Goal: Find specific page/section: Find specific page/section

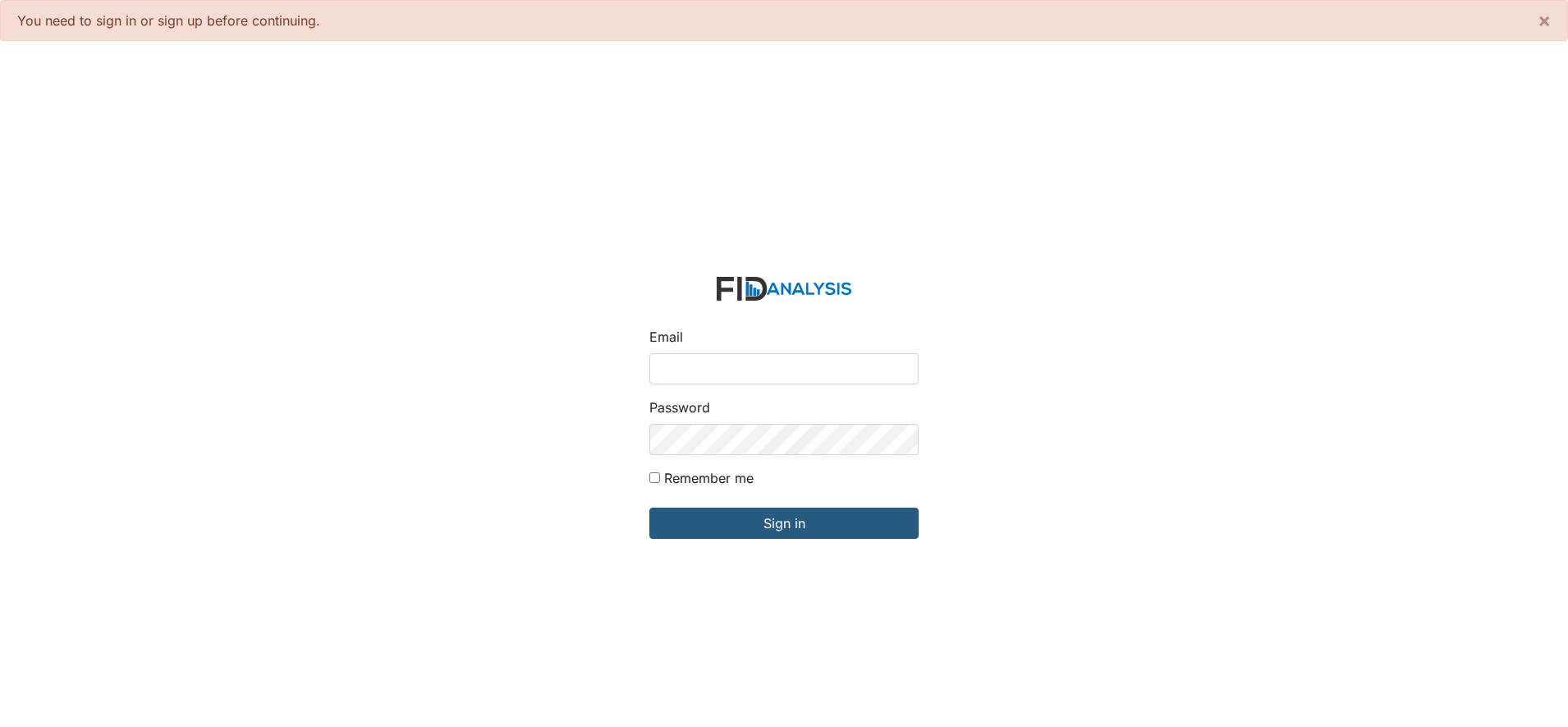
click at [677, 364] on input "Email" at bounding box center [784, 369] width 270 height 31
type input "[EMAIL_ADDRESS][DOMAIN_NAME]"
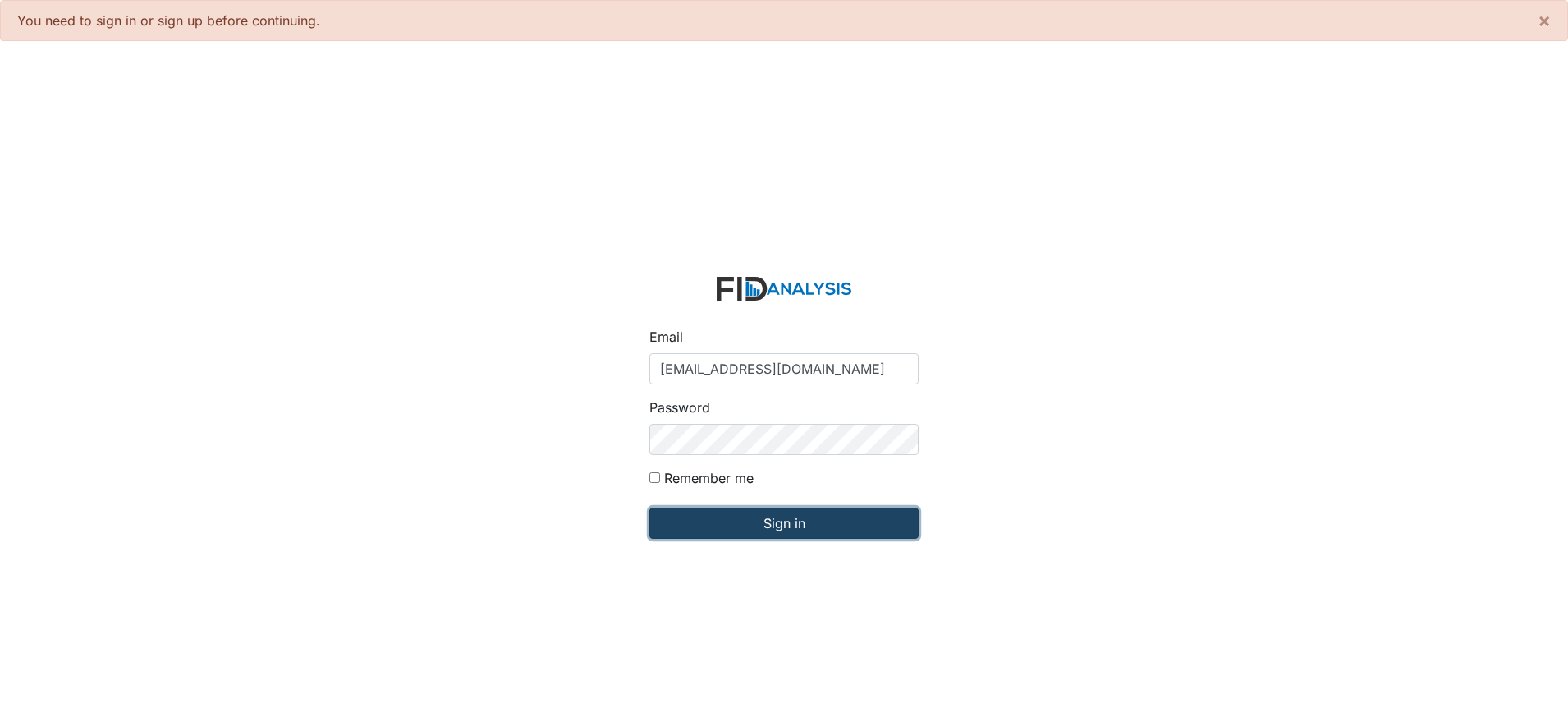
click at [765, 514] on input "Sign in" at bounding box center [784, 523] width 270 height 31
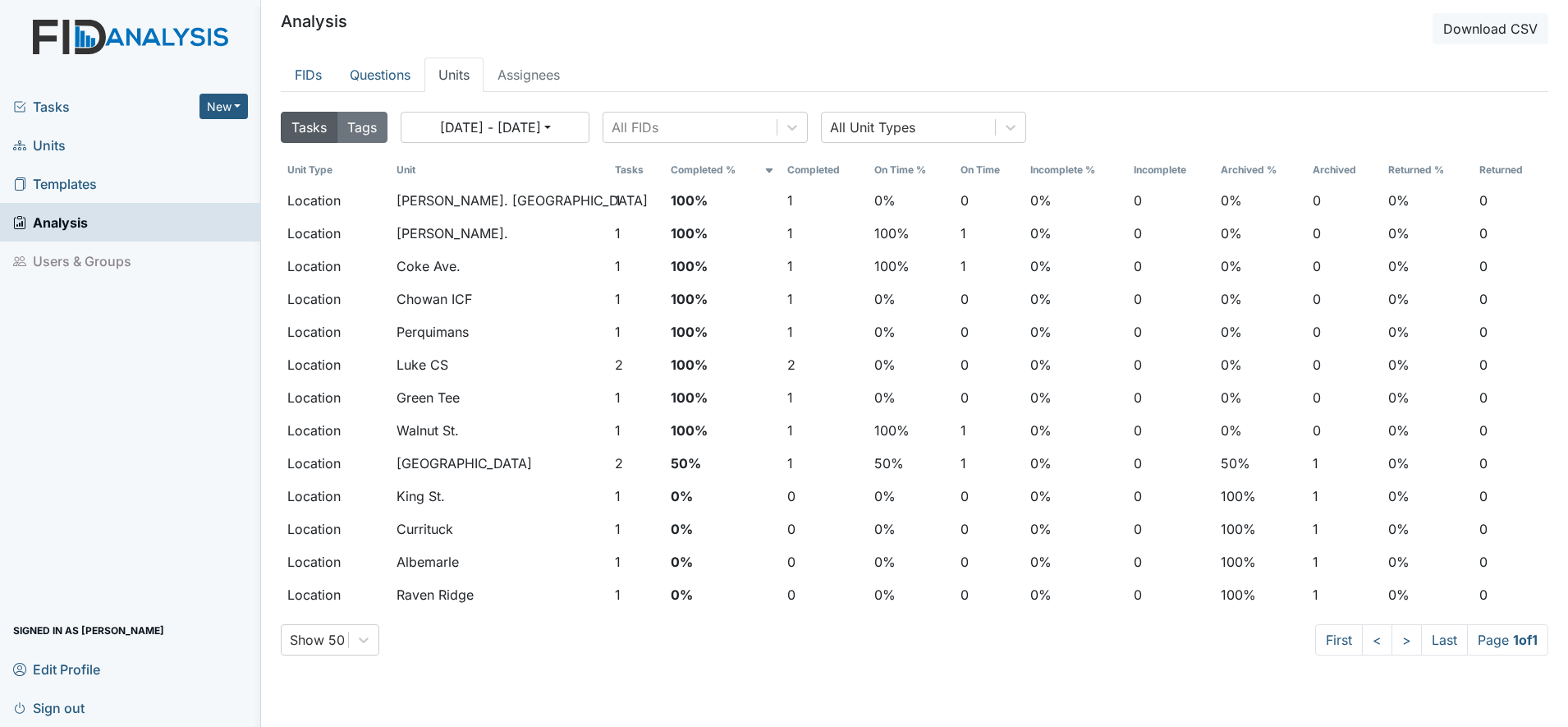
click at [46, 145] on span "Units" at bounding box center [39, 144] width 52 height 26
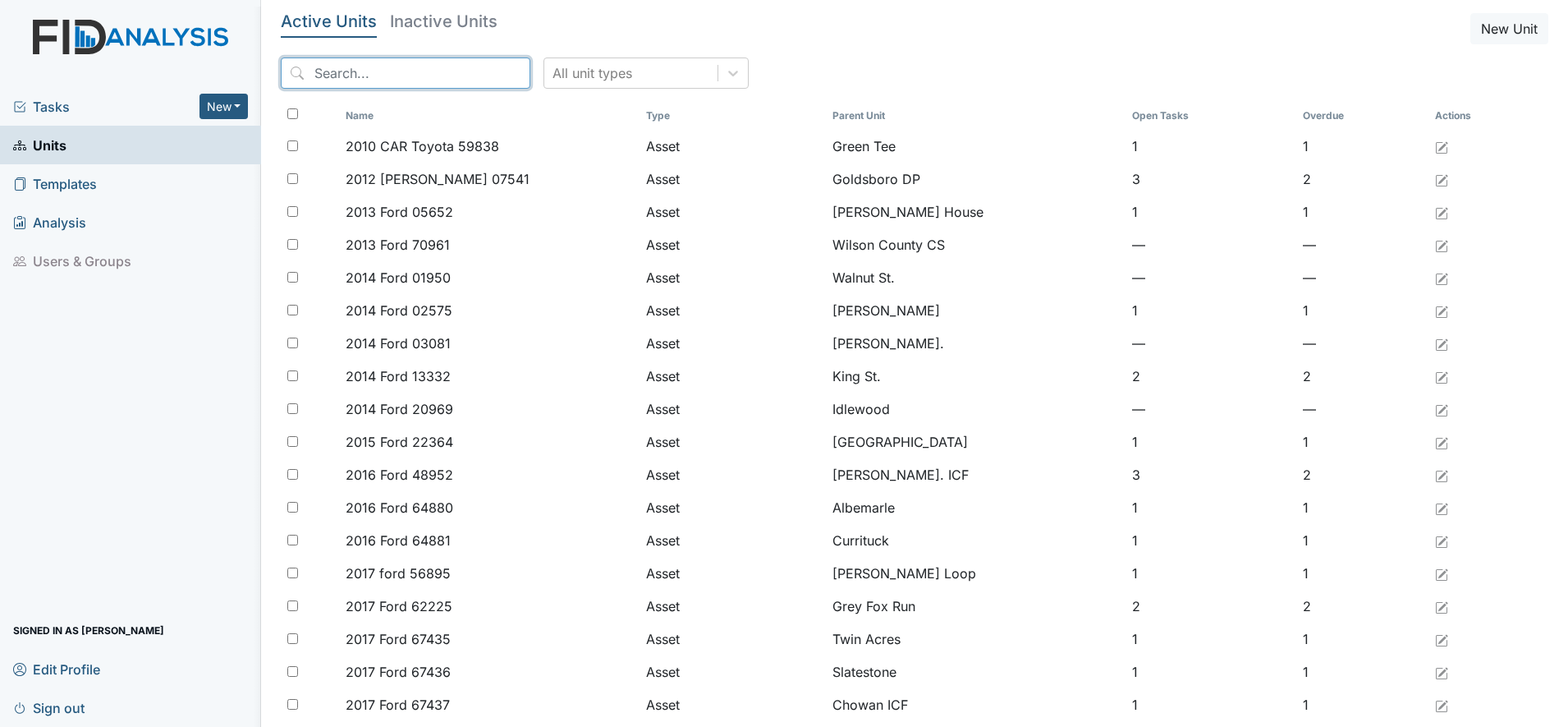
click at [400, 70] on input "search" at bounding box center [406, 73] width 250 height 31
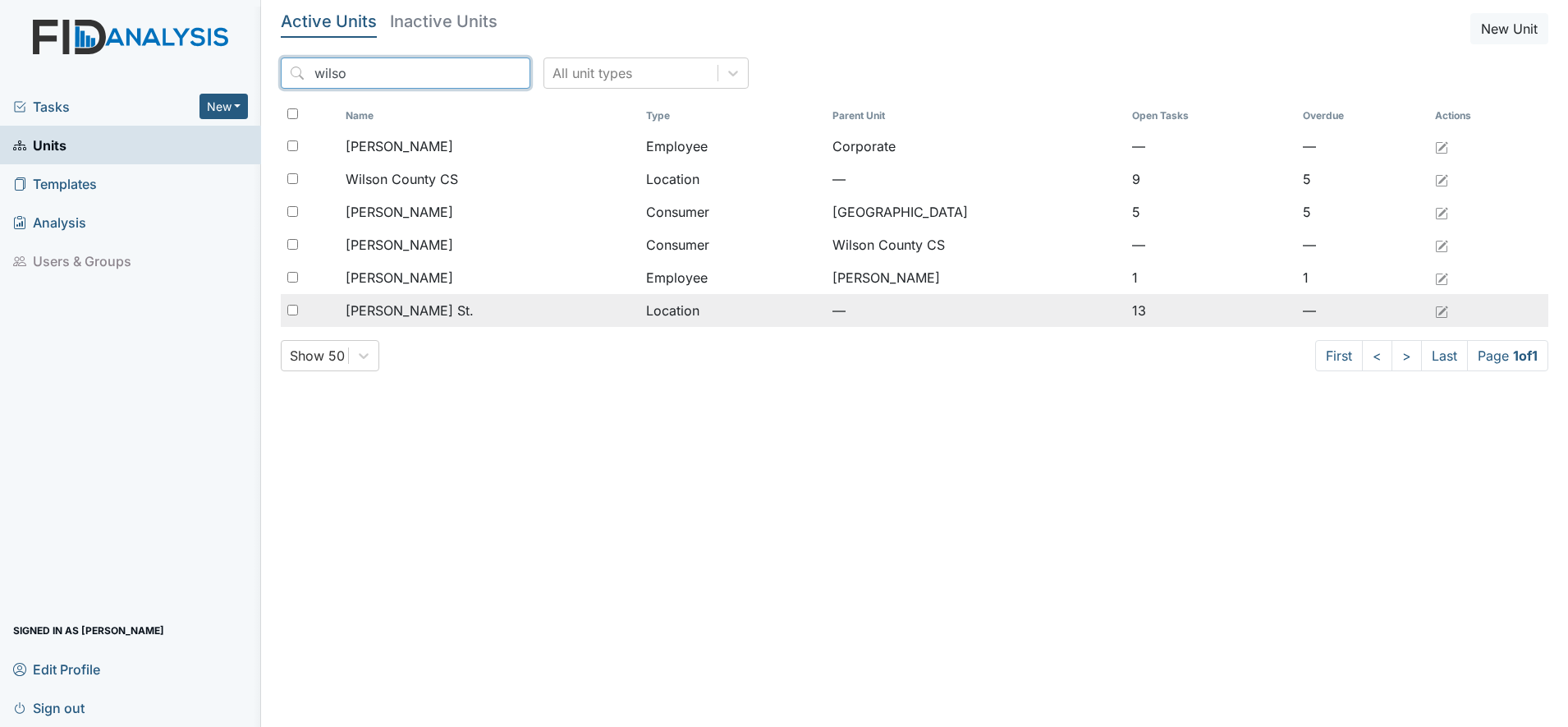
type input "wilso"
click at [378, 303] on span "[PERSON_NAME] St." at bounding box center [409, 310] width 128 height 20
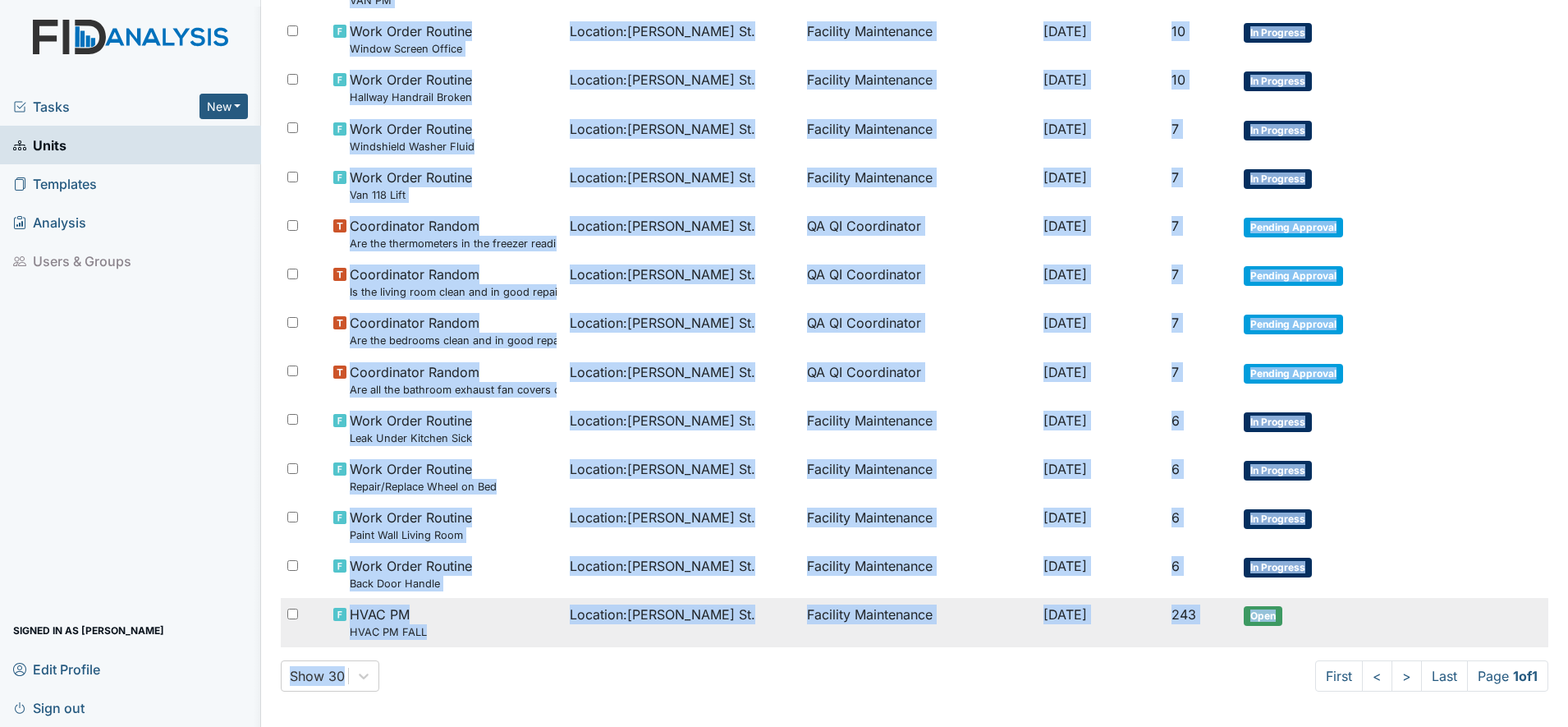
scroll to position [255, 0]
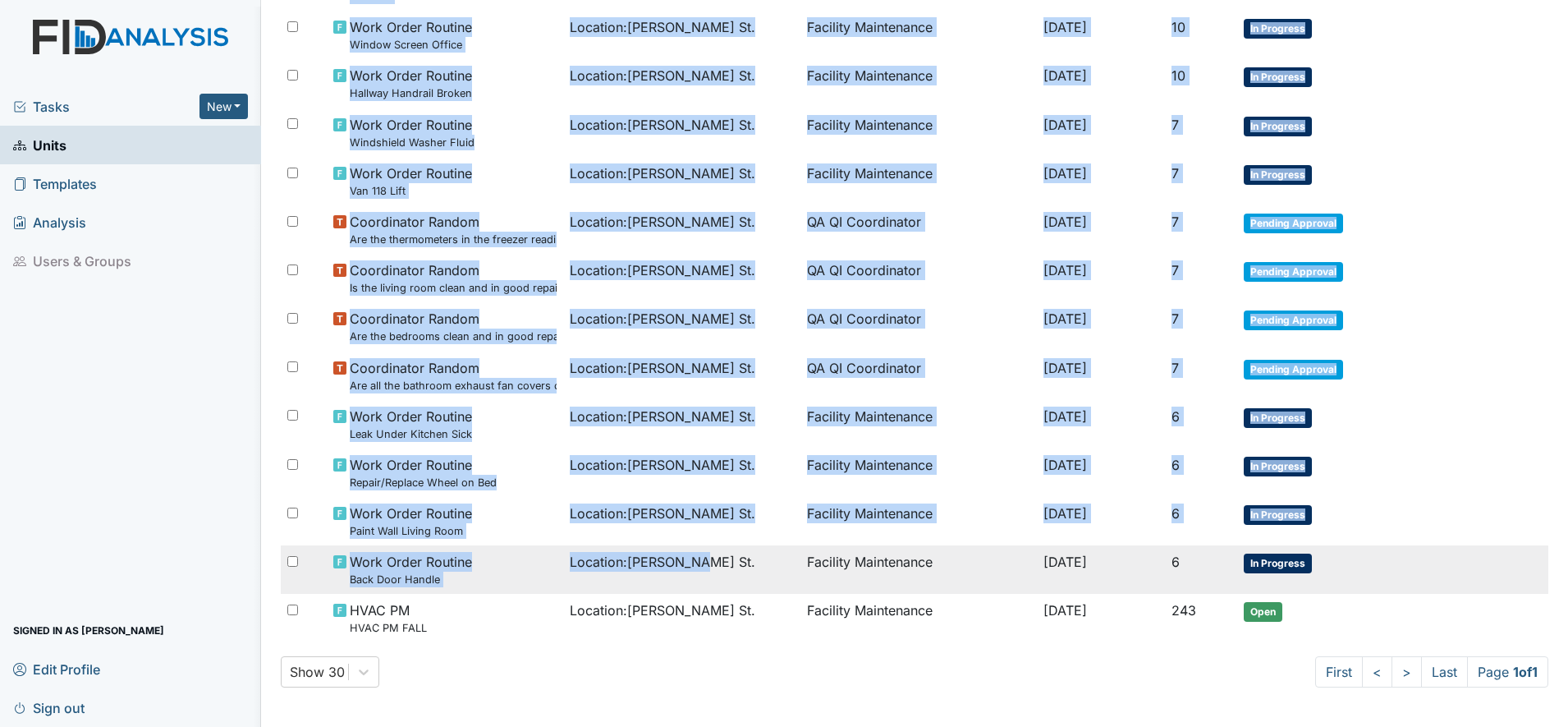
drag, startPoint x: 283, startPoint y: 126, endPoint x: 720, endPoint y: 584, distance: 633.0
click at [720, 584] on tbody "Vehicle PM VAN PM Asset : 2020 ford 42294 Aaron Rollins Jul 7, 2025 22 Open Wor…" at bounding box center [915, 302] width 1268 height 681
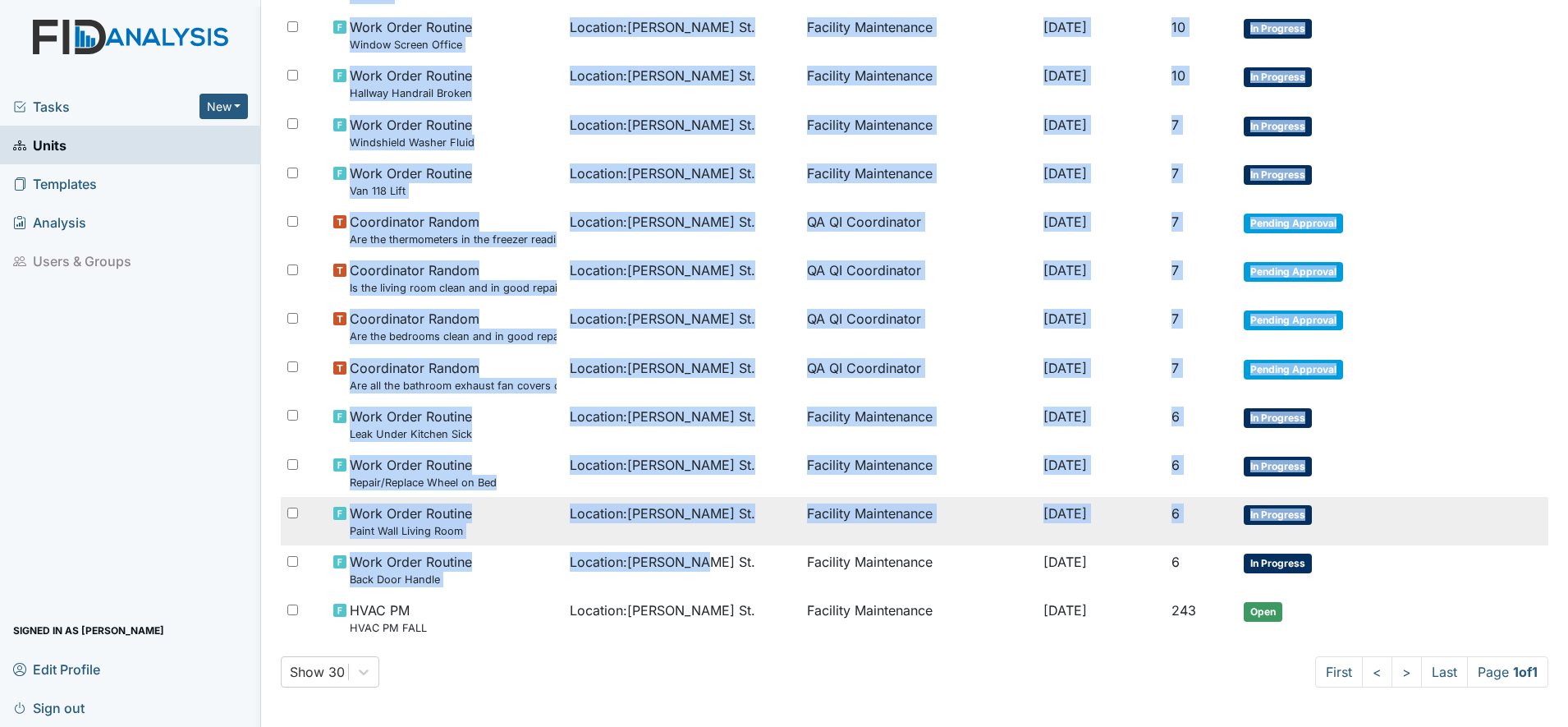
drag, startPoint x: 720, startPoint y: 584, endPoint x: 598, endPoint y: 523, distance: 136.4
click at [598, 523] on span "Location : Wilson St." at bounding box center [662, 513] width 185 height 20
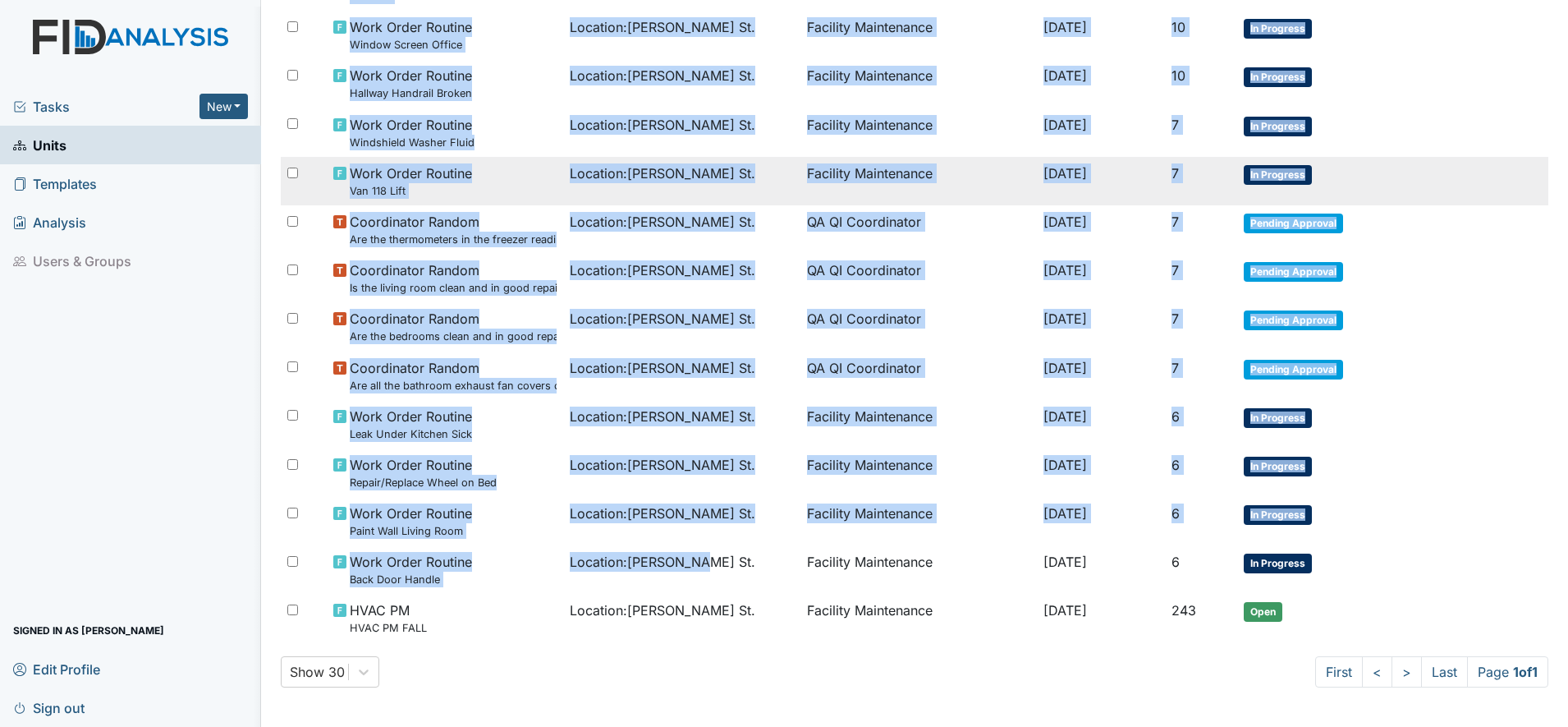
copy tbody "Vehicle PM VAN PM Asset : 2020 ford 42294 Aaron Rollins Jul 7, 2025 22 Open Wor…"
